Goal: Transaction & Acquisition: Purchase product/service

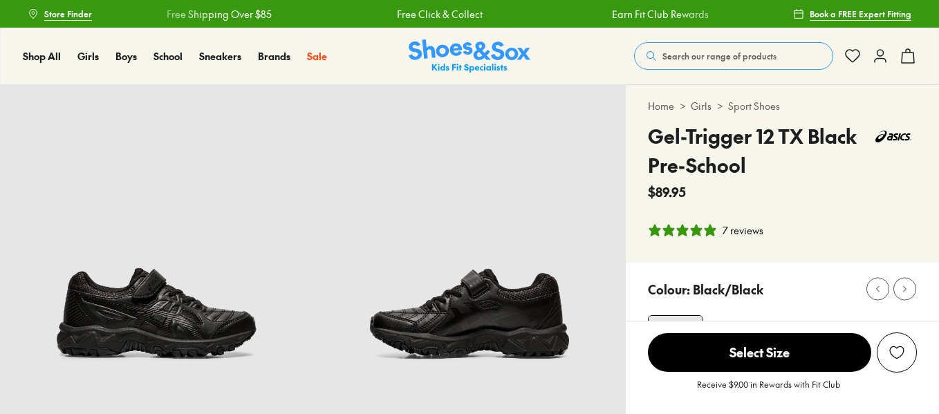
select select "*"
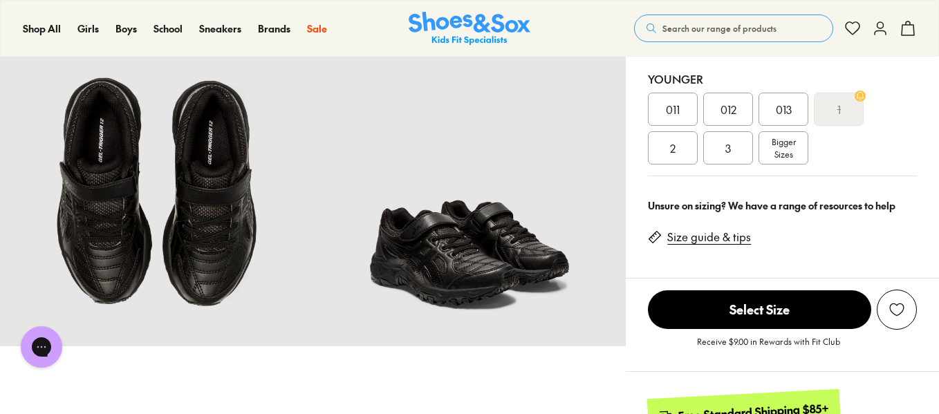
drag, startPoint x: 943, startPoint y: 26, endPoint x: 943, endPoint y: 121, distance: 94.7
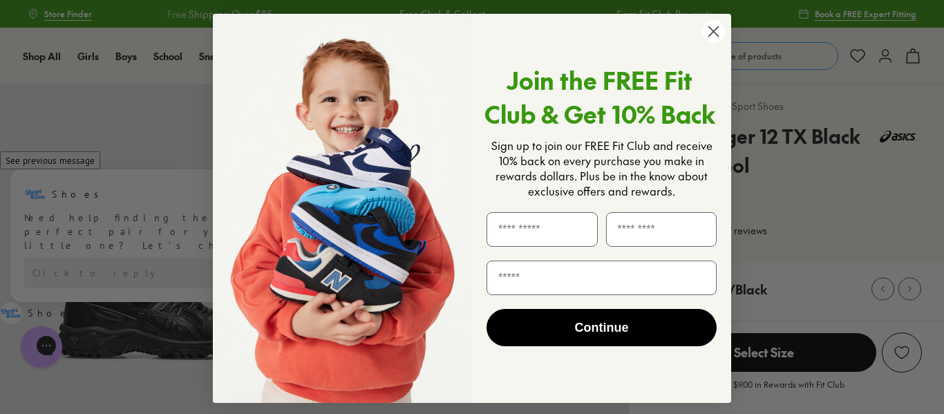
click at [704, 36] on circle "Close dialog" at bounding box center [713, 31] width 23 height 23
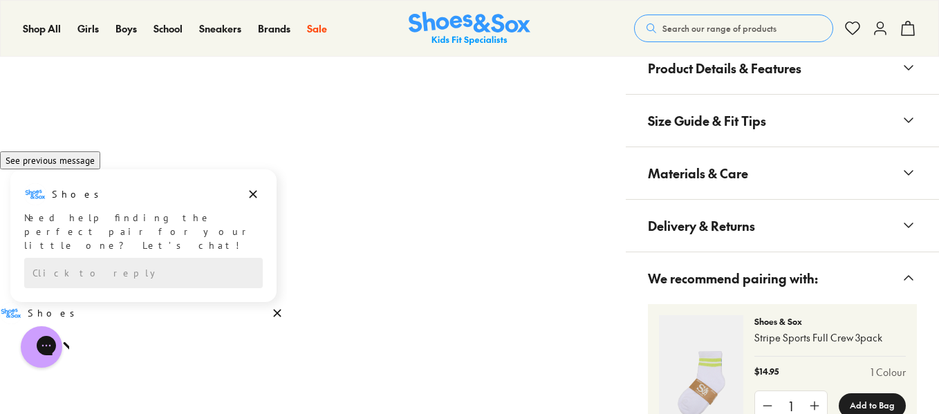
scroll to position [1274, 0]
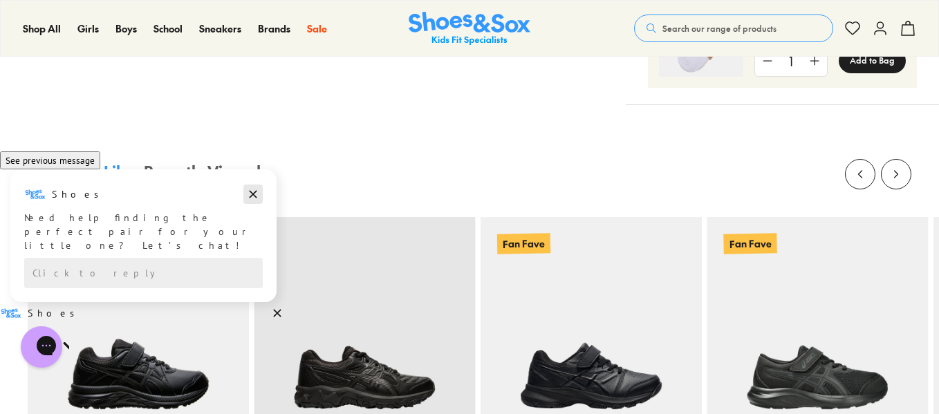
click at [255, 203] on icon "Dismiss campaign" at bounding box center [253, 194] width 14 height 17
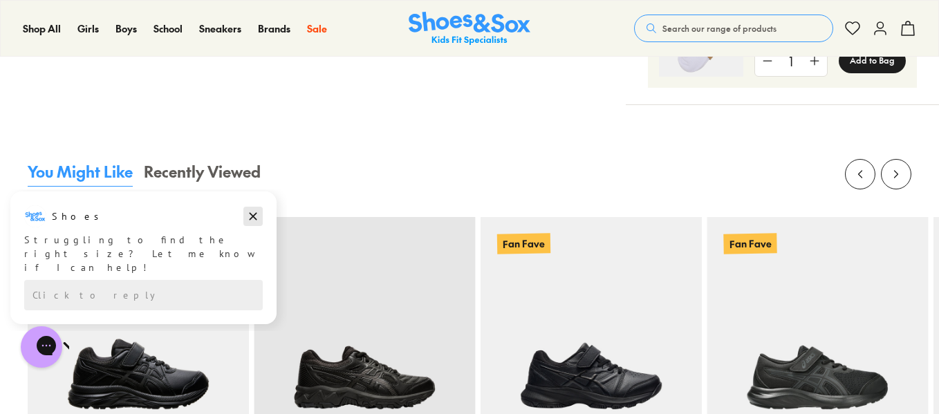
click at [255, 212] on icon "Dismiss campaign" at bounding box center [253, 216] width 14 height 17
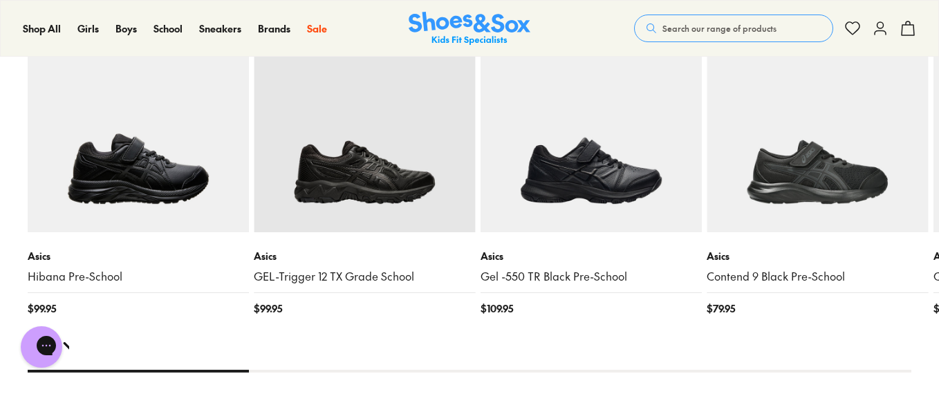
scroll to position [1491, 0]
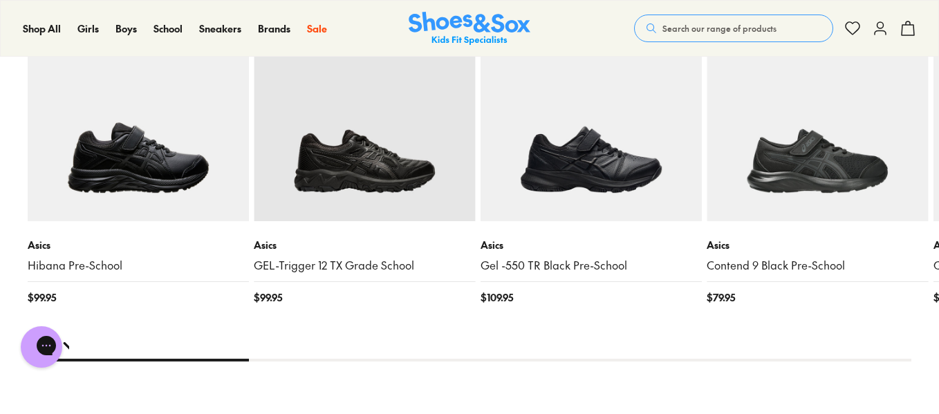
drag, startPoint x: 243, startPoint y: 359, endPoint x: 388, endPoint y: 352, distance: 145.3
click at [388, 352] on x-flickity "Exclusive Asics Hibana Pre-School $ 99.95 Asics GEL-Trigger 12 TX Grade School …" at bounding box center [469, 152] width 883 height 419
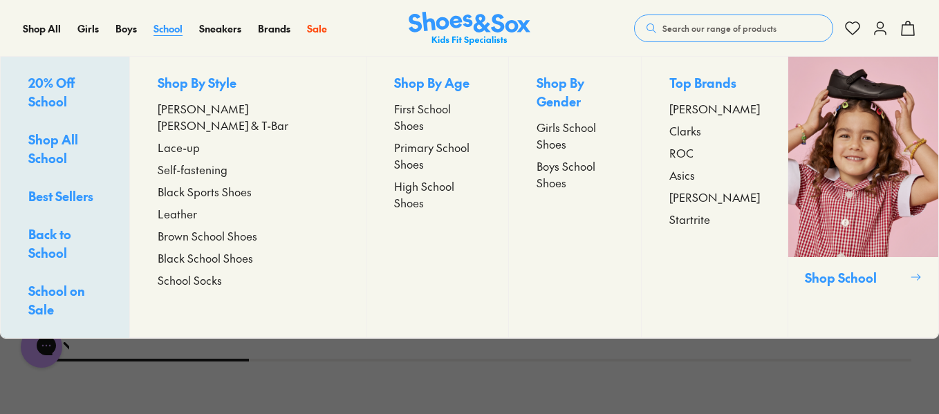
click at [169, 27] on span "School" at bounding box center [167, 28] width 29 height 14
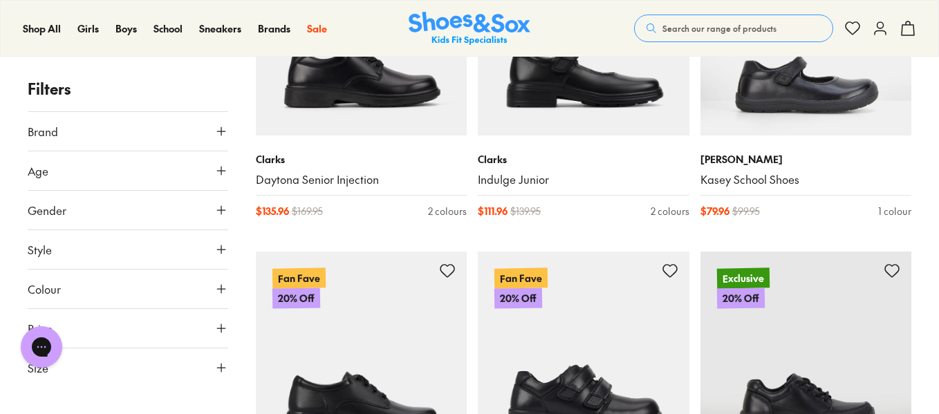
scroll to position [403, 0]
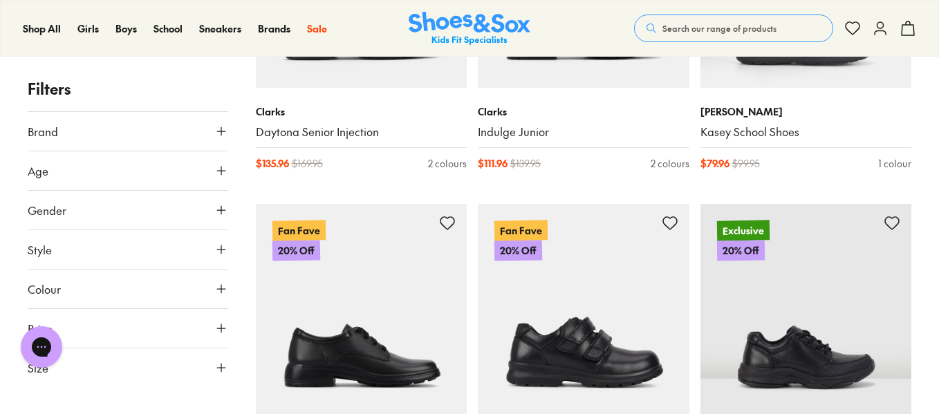
click at [220, 245] on use at bounding box center [221, 249] width 8 height 8
click at [136, 281] on div "Sport ( 26 )" at bounding box center [178, 282] width 100 height 17
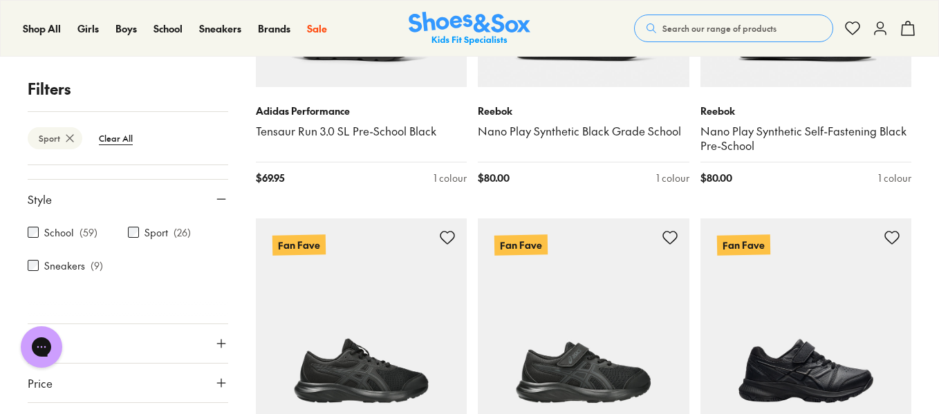
scroll to position [131, 0]
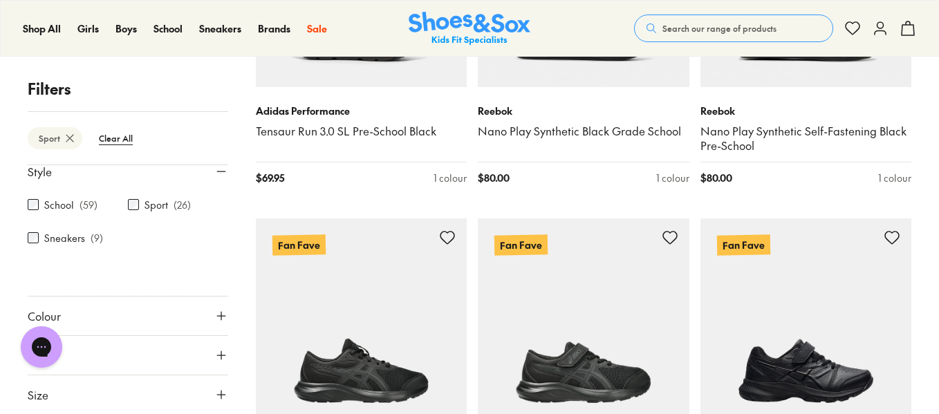
click at [217, 393] on use at bounding box center [221, 395] width 8 height 8
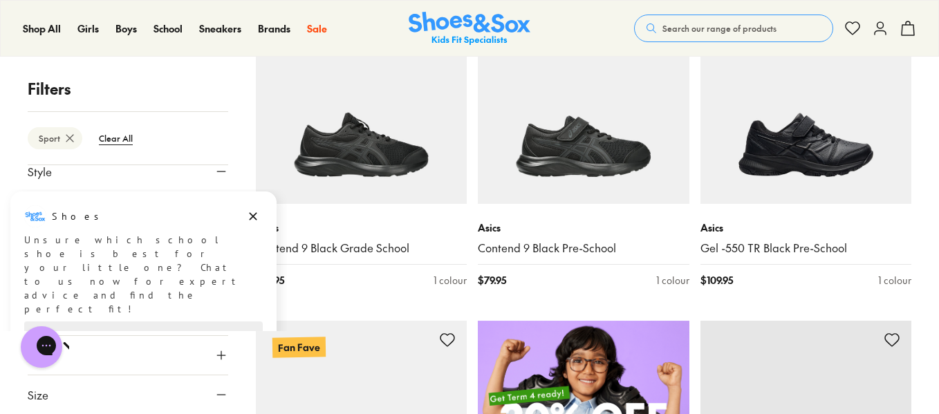
scroll to position [637, 0]
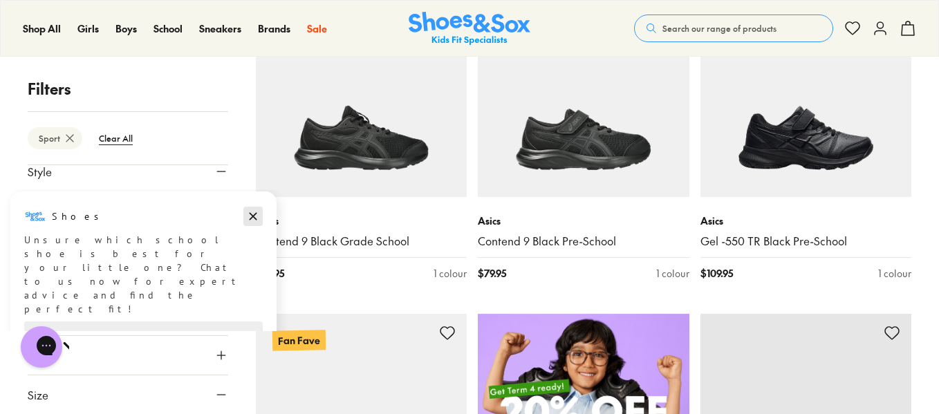
click at [254, 218] on icon "Dismiss campaign" at bounding box center [254, 217] width 8 height 8
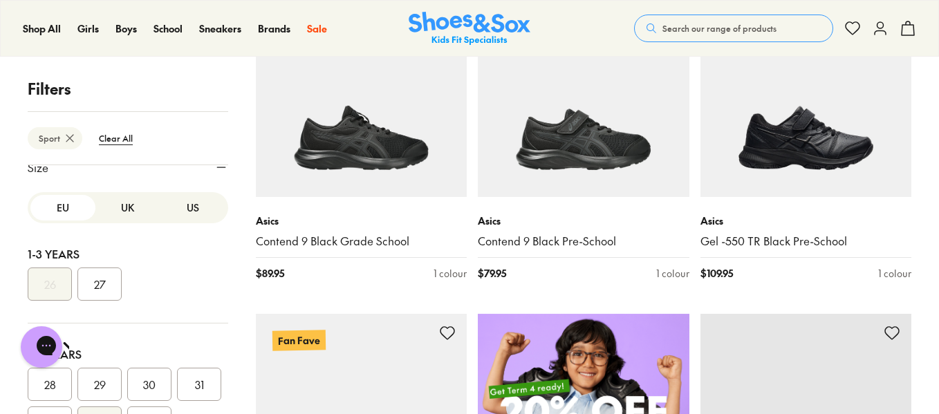
scroll to position [364, 0]
click at [175, 201] on button "US" at bounding box center [192, 202] width 65 height 26
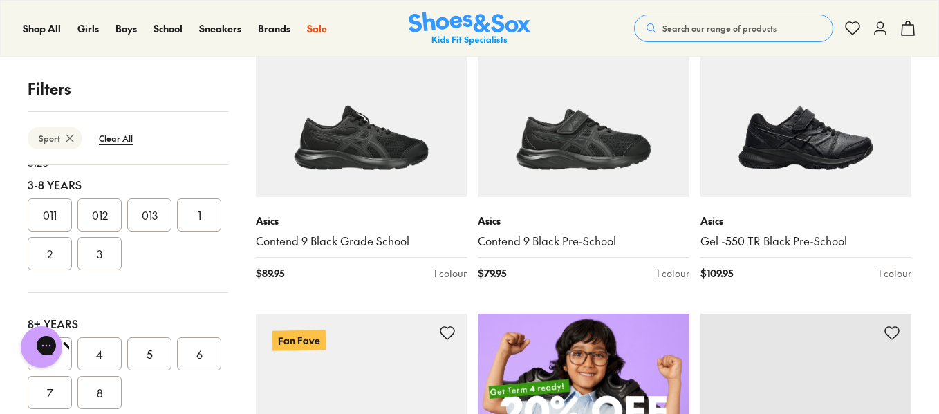
scroll to position [167, 0]
click at [177, 228] on button "1" at bounding box center [199, 211] width 44 height 33
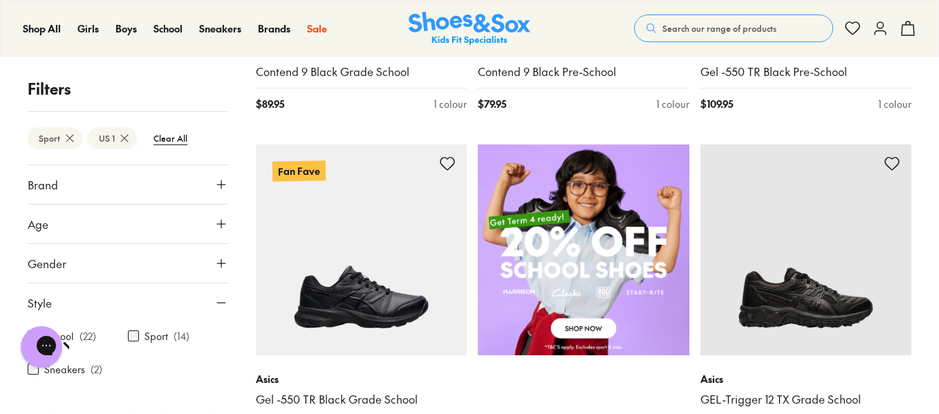
scroll to position [572, 0]
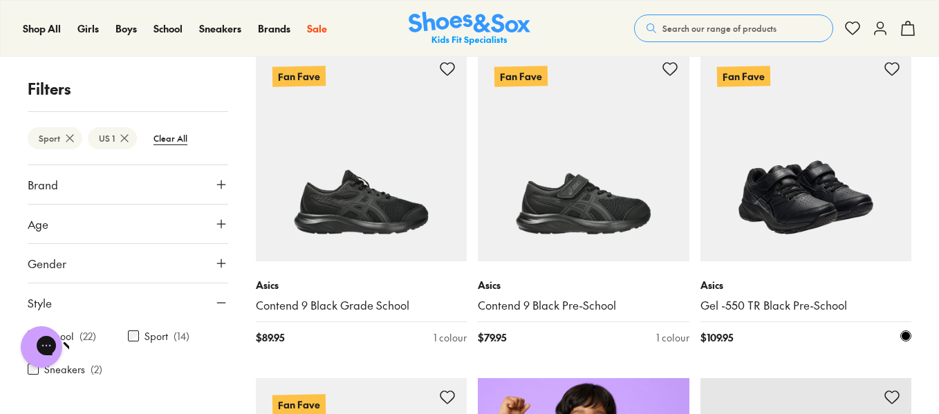
click at [780, 221] on img at bounding box center [805, 155] width 211 height 211
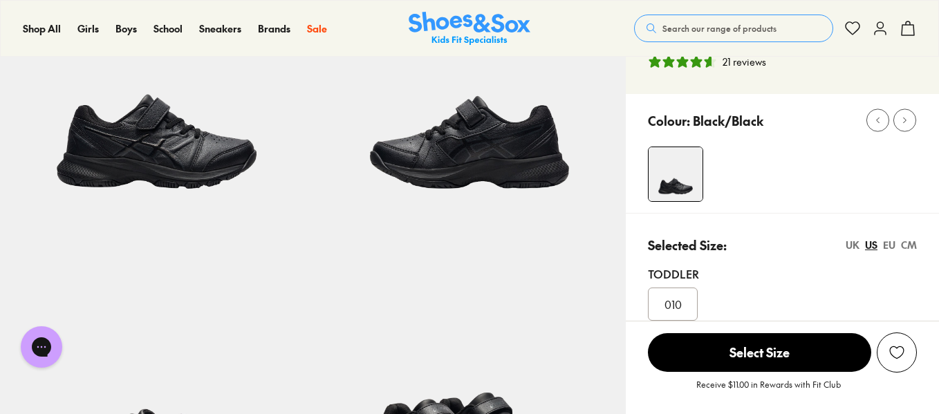
select select "*"
